Goal: Task Accomplishment & Management: Manage account settings

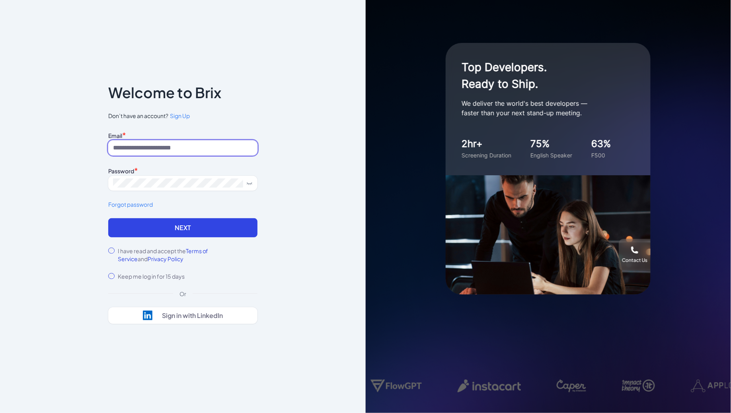
type input "**********"
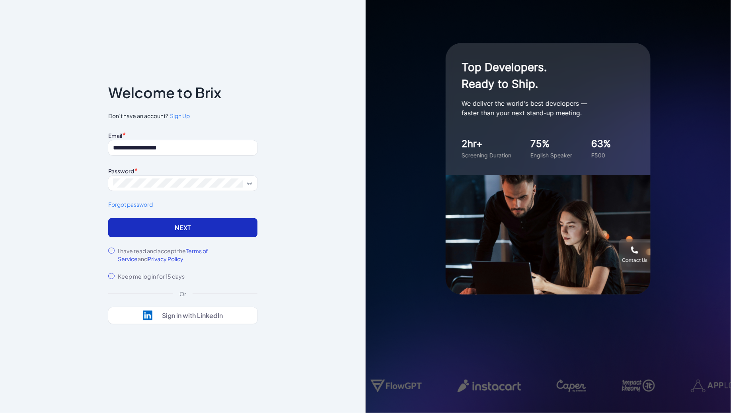
click at [163, 222] on button "Next" at bounding box center [182, 227] width 149 height 19
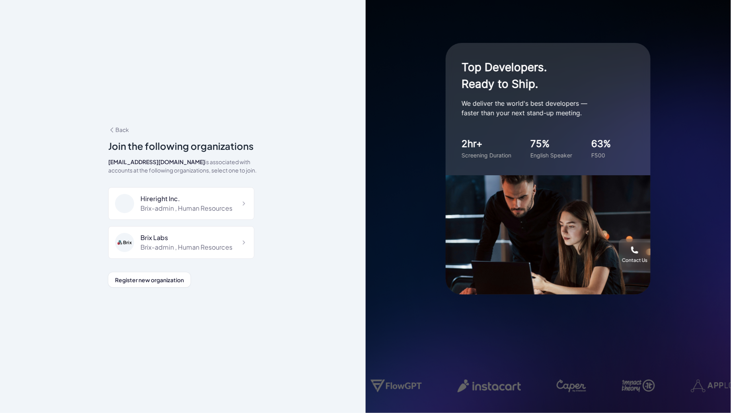
scroll to position [3378, 0]
click at [198, 248] on div "Reverie AI" at bounding box center [179, 253] width 78 height 10
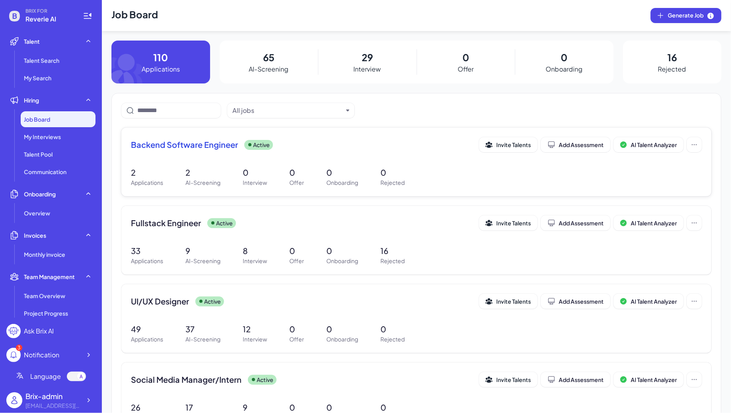
click at [212, 164] on div "Backend Software Engineer Active Invite Talents Add Assessment AI Talent Analyz…" at bounding box center [416, 162] width 590 height 69
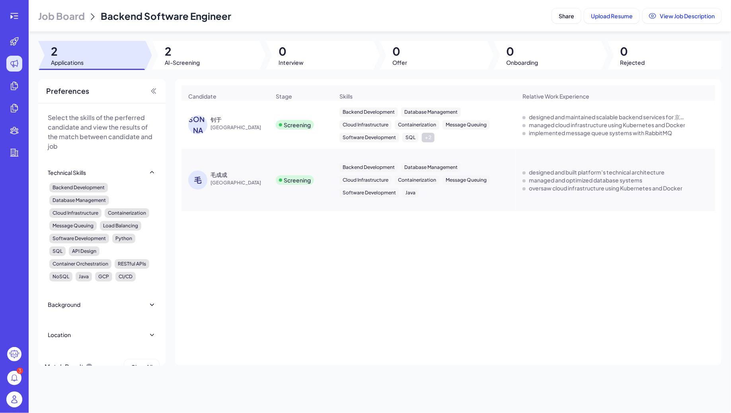
click at [58, 16] on span "Job Board" at bounding box center [61, 16] width 47 height 13
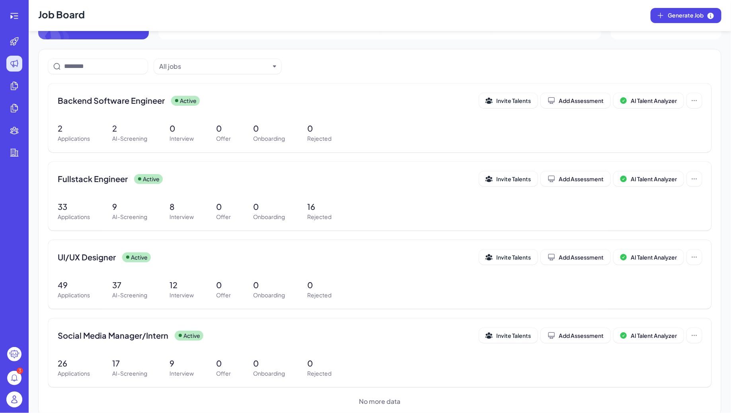
scroll to position [57, 0]
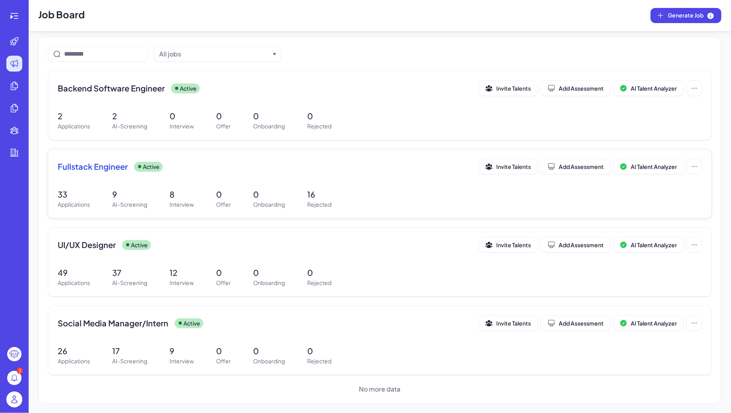
click at [199, 179] on div "Fullstack Engineer Active Invite Talents Add Assessment AI Talent Analyzer 33 A…" at bounding box center [379, 184] width 663 height 69
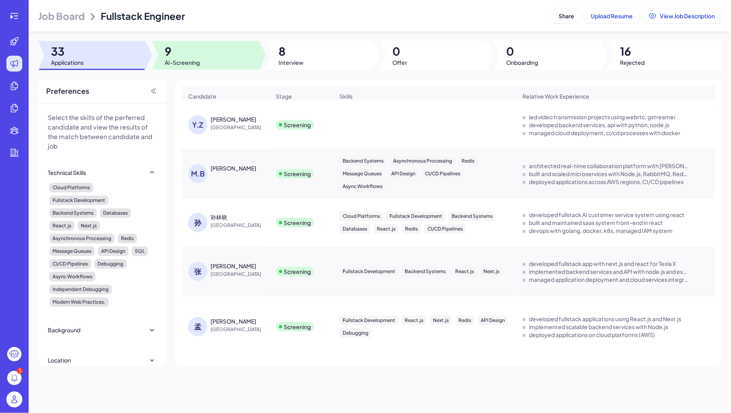
click at [220, 48] on div at bounding box center [205, 55] width 107 height 29
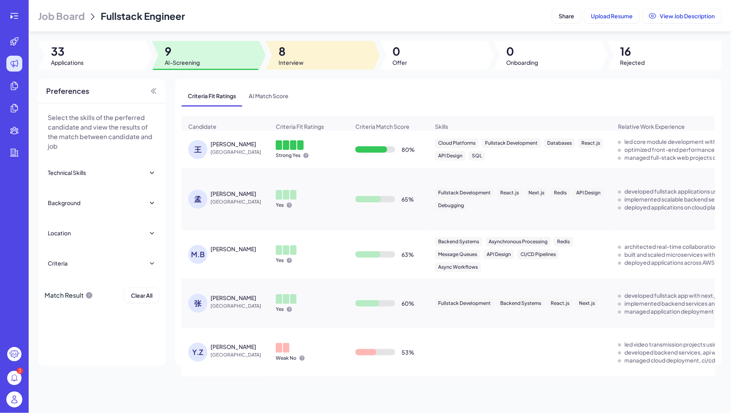
click at [327, 50] on div at bounding box center [319, 55] width 107 height 29
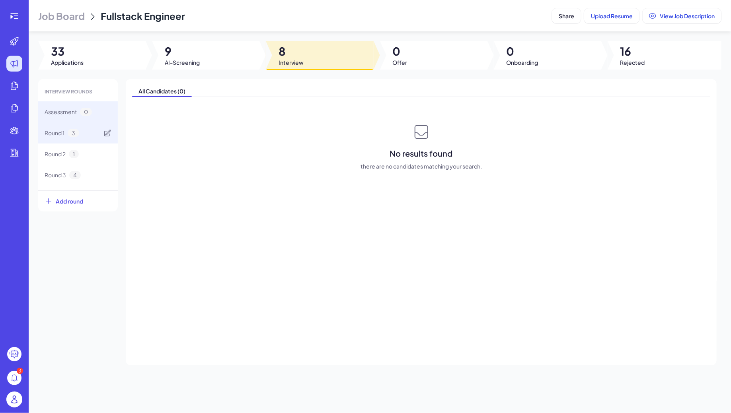
click at [71, 131] on span "3" at bounding box center [74, 133] width 12 height 8
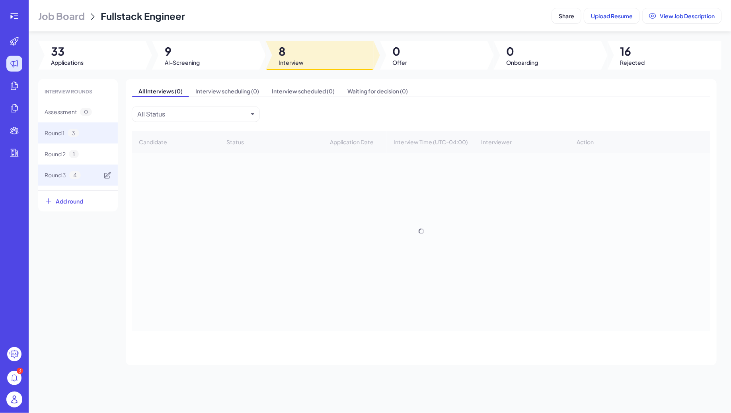
click at [75, 173] on span "4" at bounding box center [75, 175] width 12 height 8
click at [82, 174] on div "Round 3 4" at bounding box center [78, 175] width 80 height 21
click at [82, 131] on div "Round 1 3" at bounding box center [78, 133] width 80 height 21
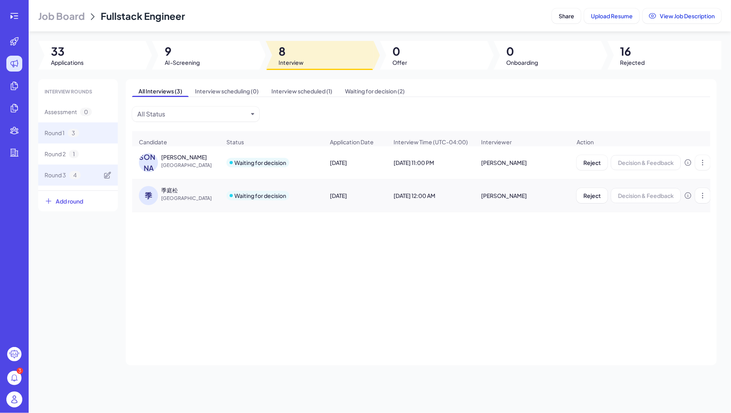
click at [71, 177] on span "4" at bounding box center [75, 175] width 12 height 8
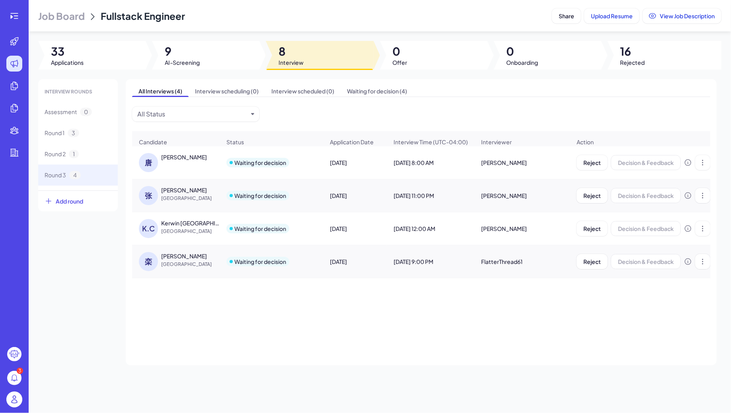
click at [171, 166] on div "唐 唐道远" at bounding box center [180, 162] width 82 height 19
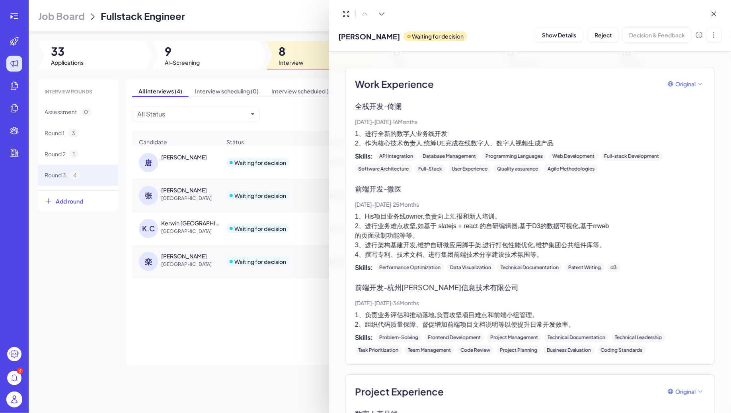
scroll to position [222, 0]
click at [381, 16] on icon at bounding box center [382, 14] width 8 height 8
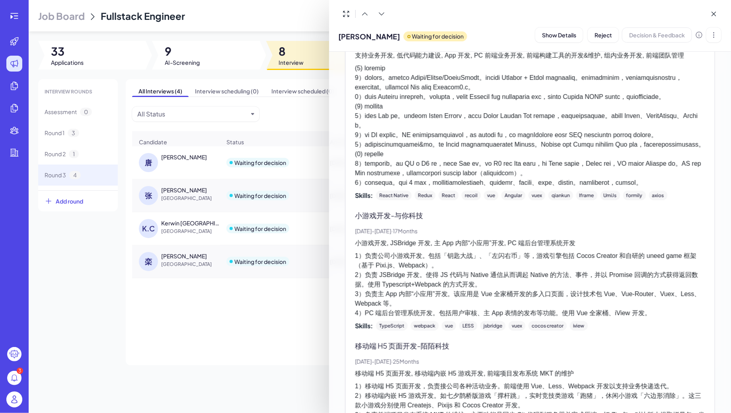
scroll to position [462, 0]
